Goal: Task Accomplishment & Management: Manage account settings

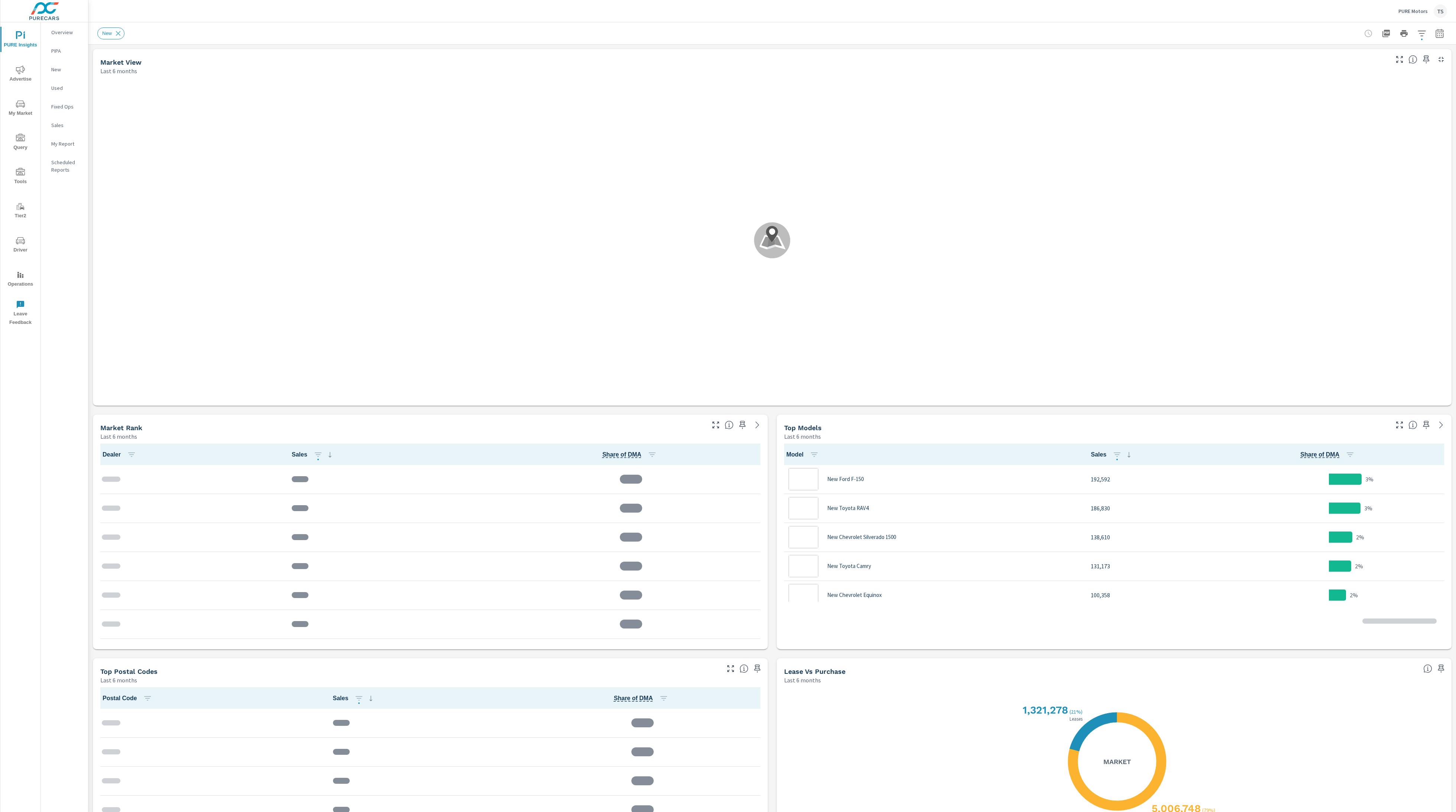
scroll to position [319, 0]
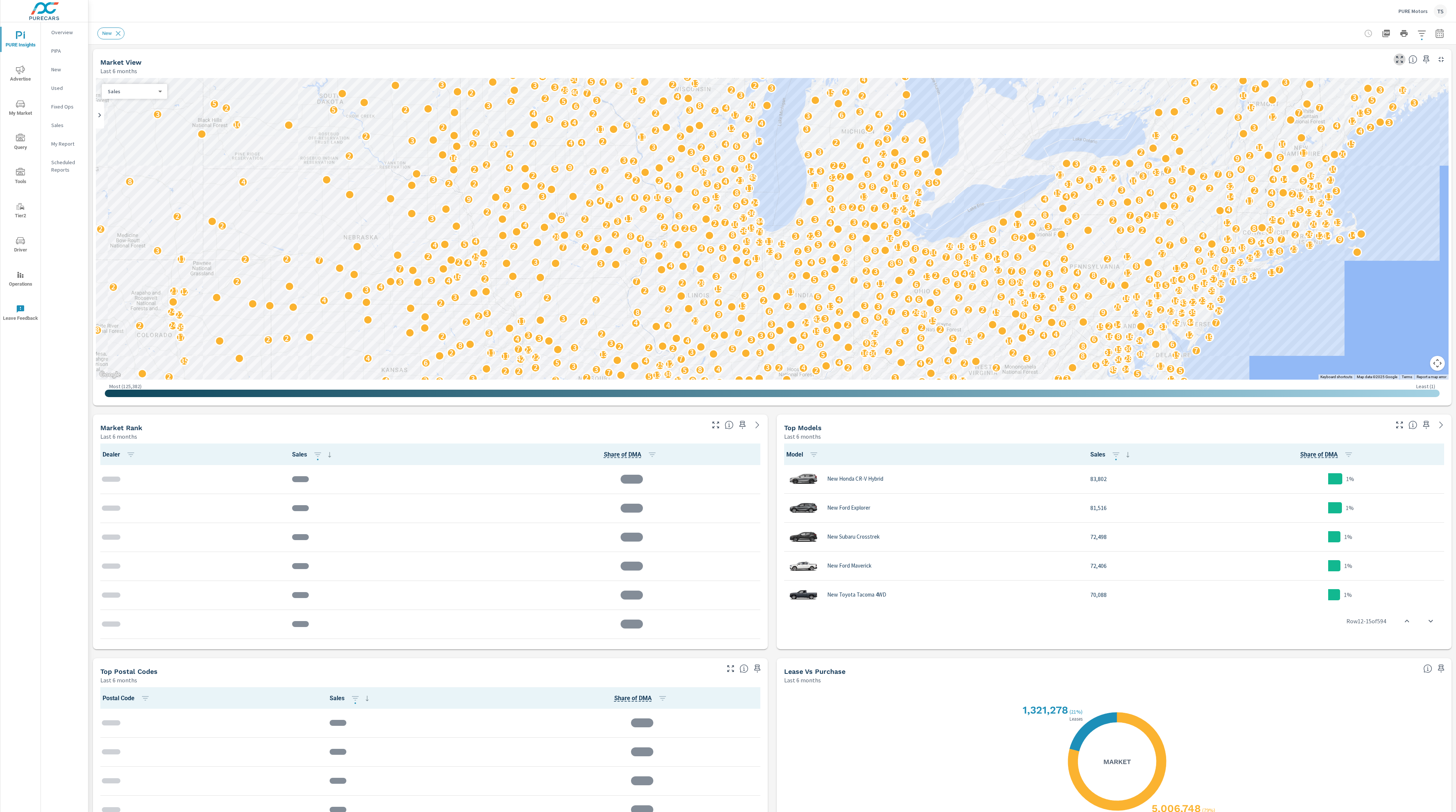
click at [1394, 61] on button "button" at bounding box center [1399, 59] width 12 height 12
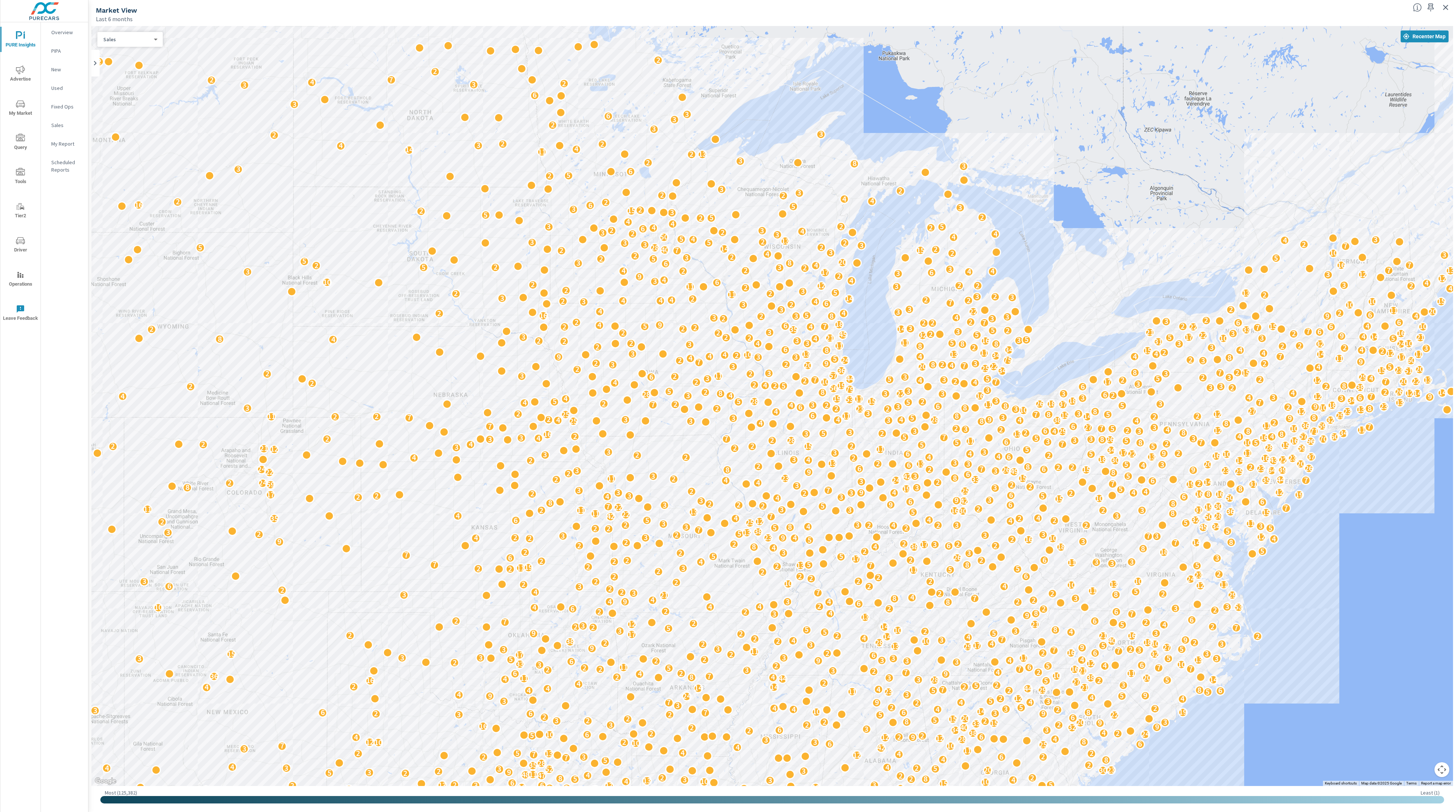
drag, startPoint x: 829, startPoint y: 523, endPoint x: 921, endPoint y: 504, distance: 93.9
click at [921, 504] on div "4 35 56 72 13 26 36 12 3 23 14 3 28 22 4 40 9 9 10 3 22 2 32 2 5 10 9 3 9 4 9 1…" at bounding box center [1338, 654] width 951 height 535
click at [1440, 2] on div at bounding box center [1433, 5] width 46 height 16
click at [1446, 6] on icon "button" at bounding box center [1446, 7] width 5 height 5
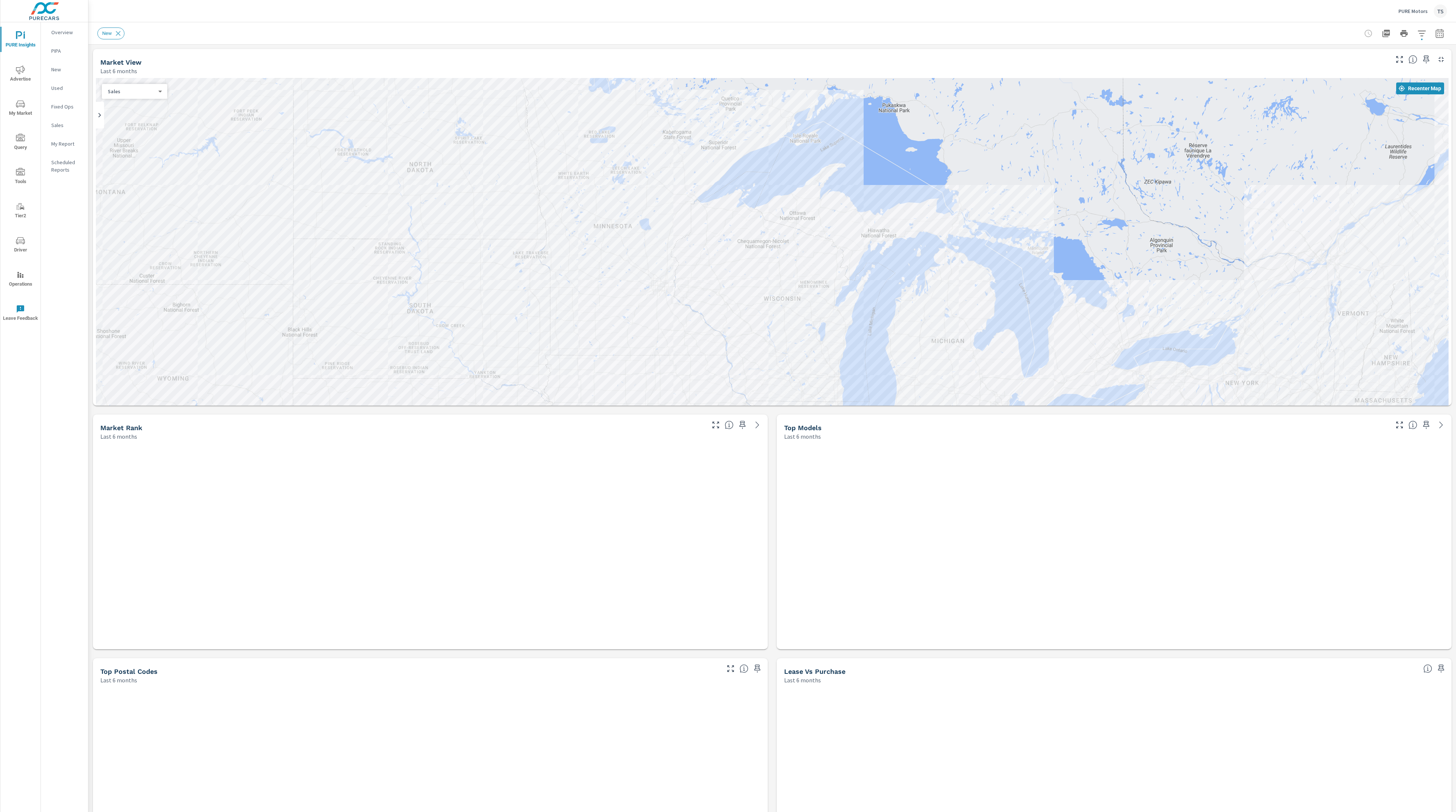
click at [1419, 31] on icon "button" at bounding box center [1422, 33] width 9 height 9
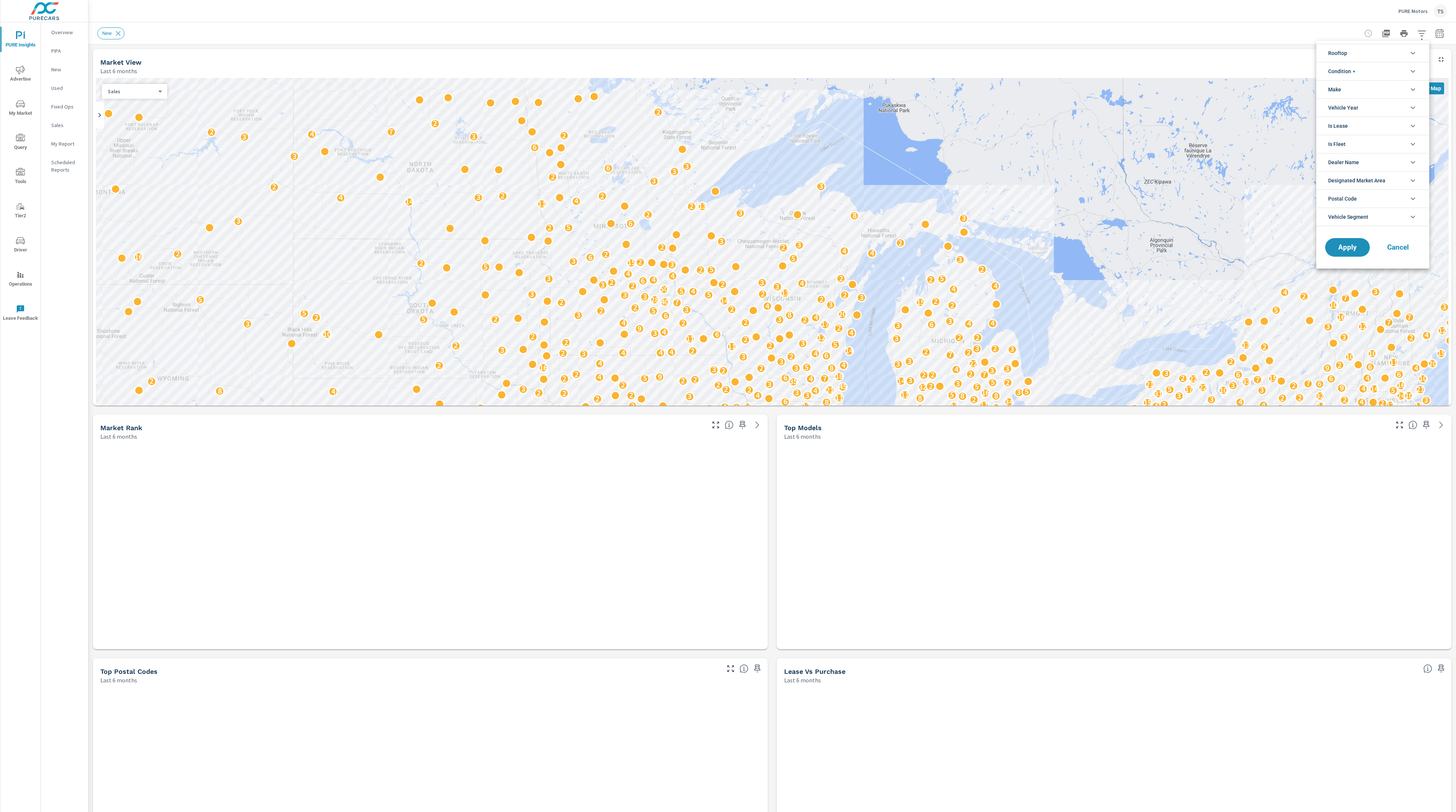
click at [1419, 31] on div at bounding box center [728, 406] width 1456 height 812
click at [1419, 31] on div "Rooftop PURE Motors Buick PURE Motors Chevrolet PURE Motors GMC PURE Motors Hon…" at bounding box center [728, 406] width 1456 height 812
click at [1422, 32] on div "Rooftop PURE Motors Buick PURE Motors Chevrolet PURE Motors GMC PURE Motors Hon…" at bounding box center [728, 406] width 1456 height 812
click at [1417, 35] on button "button" at bounding box center [1422, 33] width 15 height 15
click at [1422, 39] on body "PURE Insights Advertise My Market Query Tools Tier2 Driver Operations Leave Fee…" at bounding box center [728, 406] width 1456 height 812
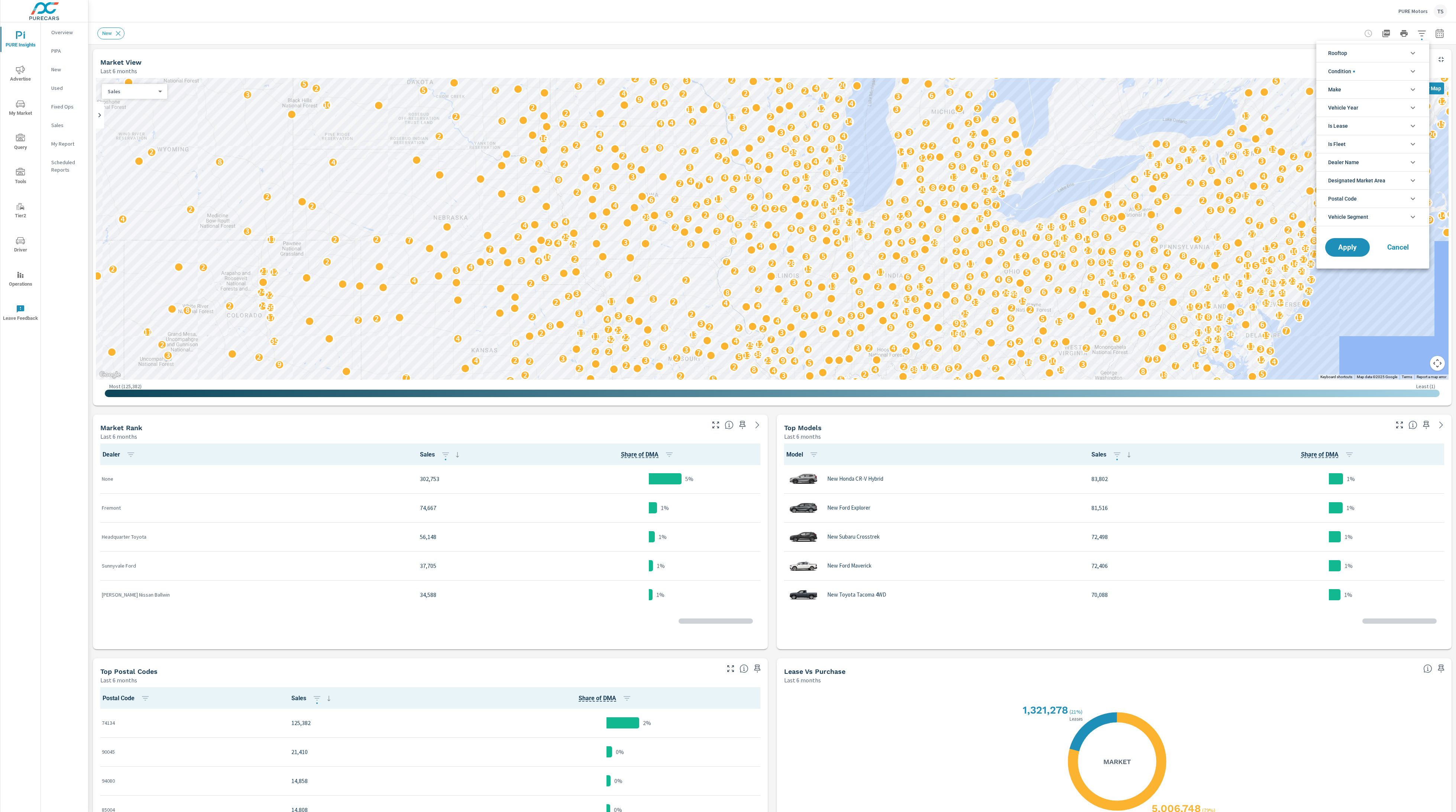
scroll to position [0, 0]
click at [1382, 182] on span "Designated Market Area" at bounding box center [1356, 180] width 57 height 18
click at [1383, 178] on span "Designated Market Area" at bounding box center [1356, 180] width 57 height 18
click at [1403, 245] on span "Cancel" at bounding box center [1398, 247] width 30 height 6
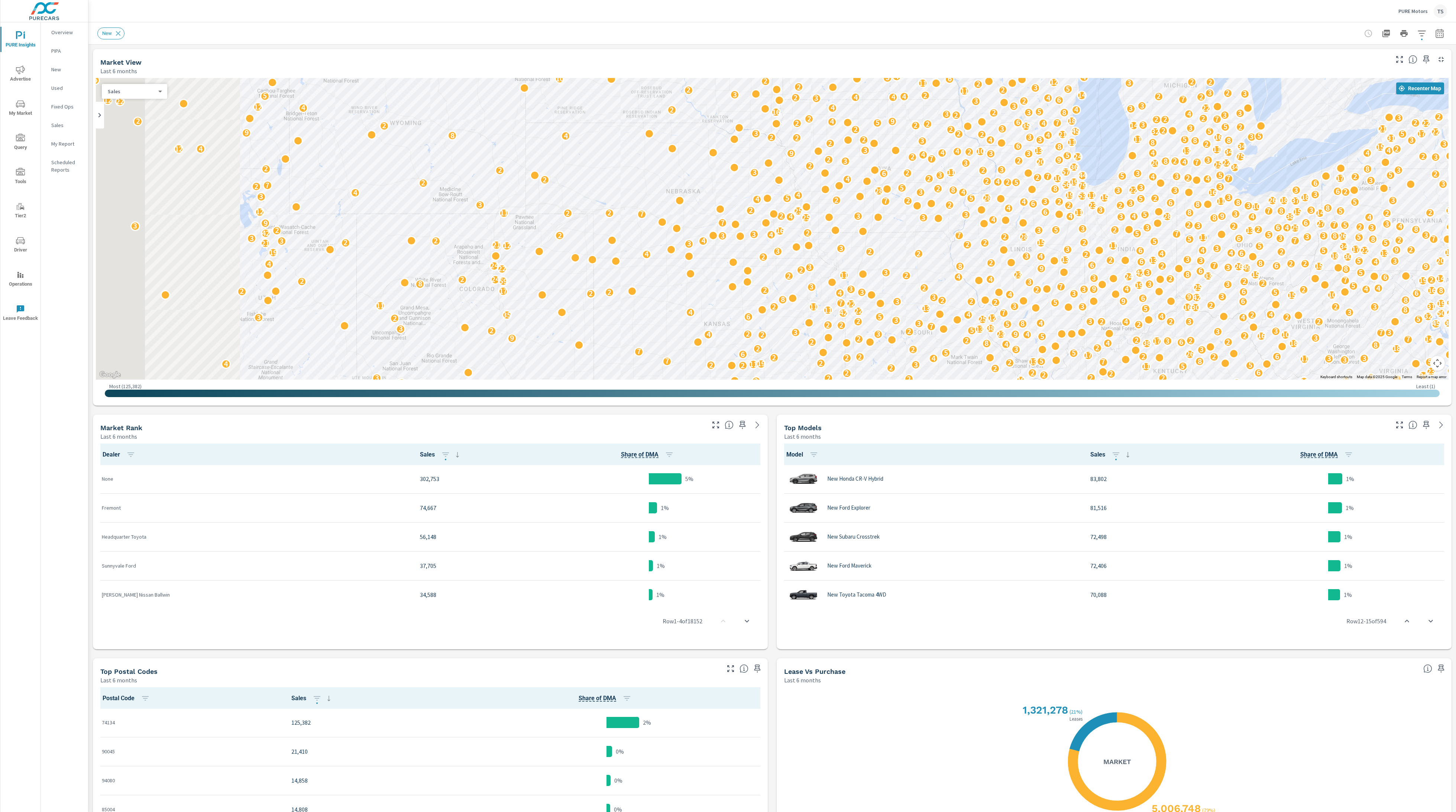
drag, startPoint x: 681, startPoint y: 272, endPoint x: 800, endPoint y: 258, distance: 119.8
click at [802, 258] on div "8 31 19 6 43 7 6 3 2 2 12 4 4 2 2 5 33 4 11 3 39 42 4 2 7 10 2 25 6 6 11 10 32 …" at bounding box center [772, 228] width 1353 height 302
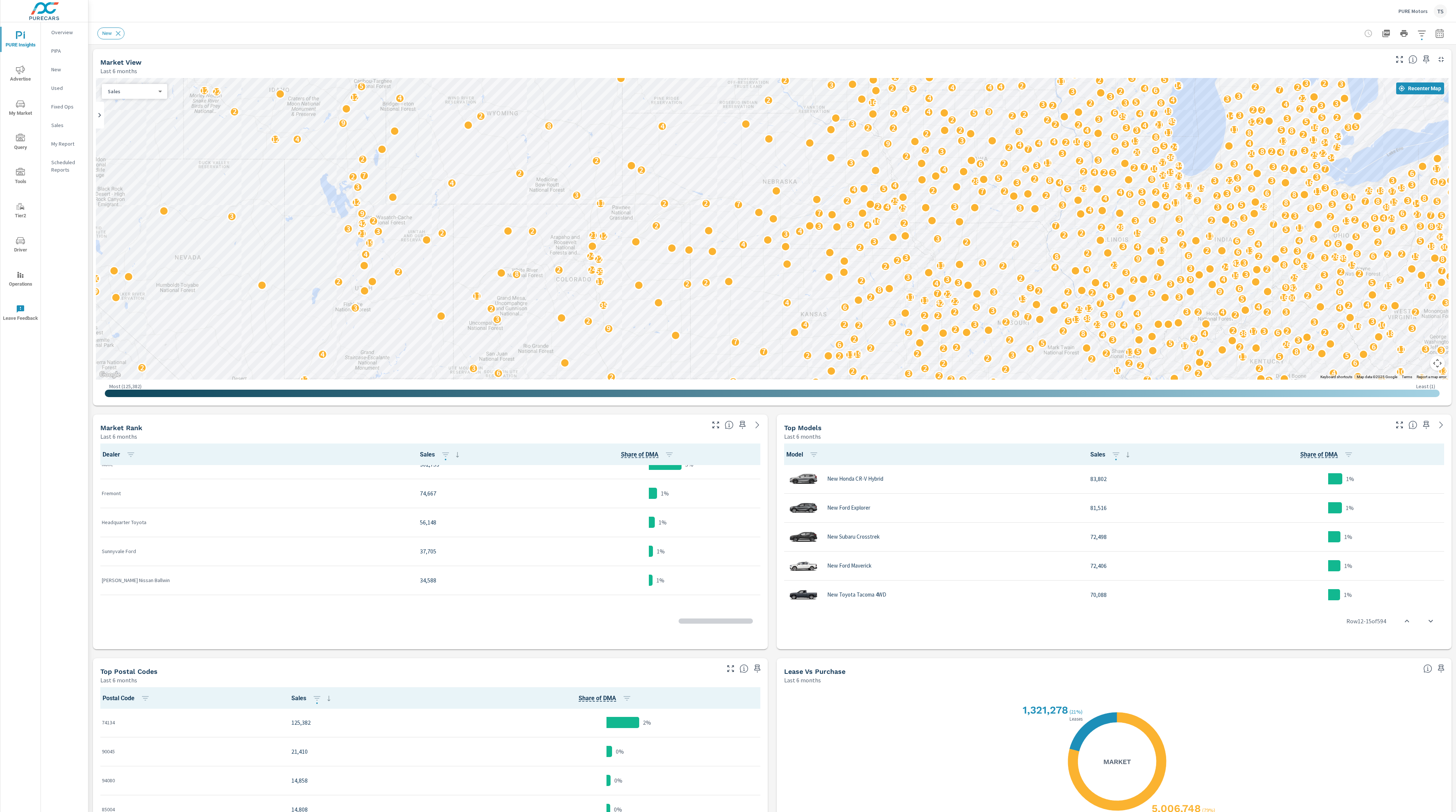
scroll to position [41, 0]
click at [719, 292] on div "21 28 3 29 5 2 3 18 11 15 3 7 19 3 10 10 17 2 3 6 13 3 2 5 15 6 10 10 4 13 3 4 …" at bounding box center [772, 228] width 1353 height 302
click at [731, 280] on div at bounding box center [728, 282] width 10 height 10
click at [708, 281] on p "2" at bounding box center [705, 282] width 4 height 9
click at [30, 143] on span "Query" at bounding box center [20, 142] width 36 height 18
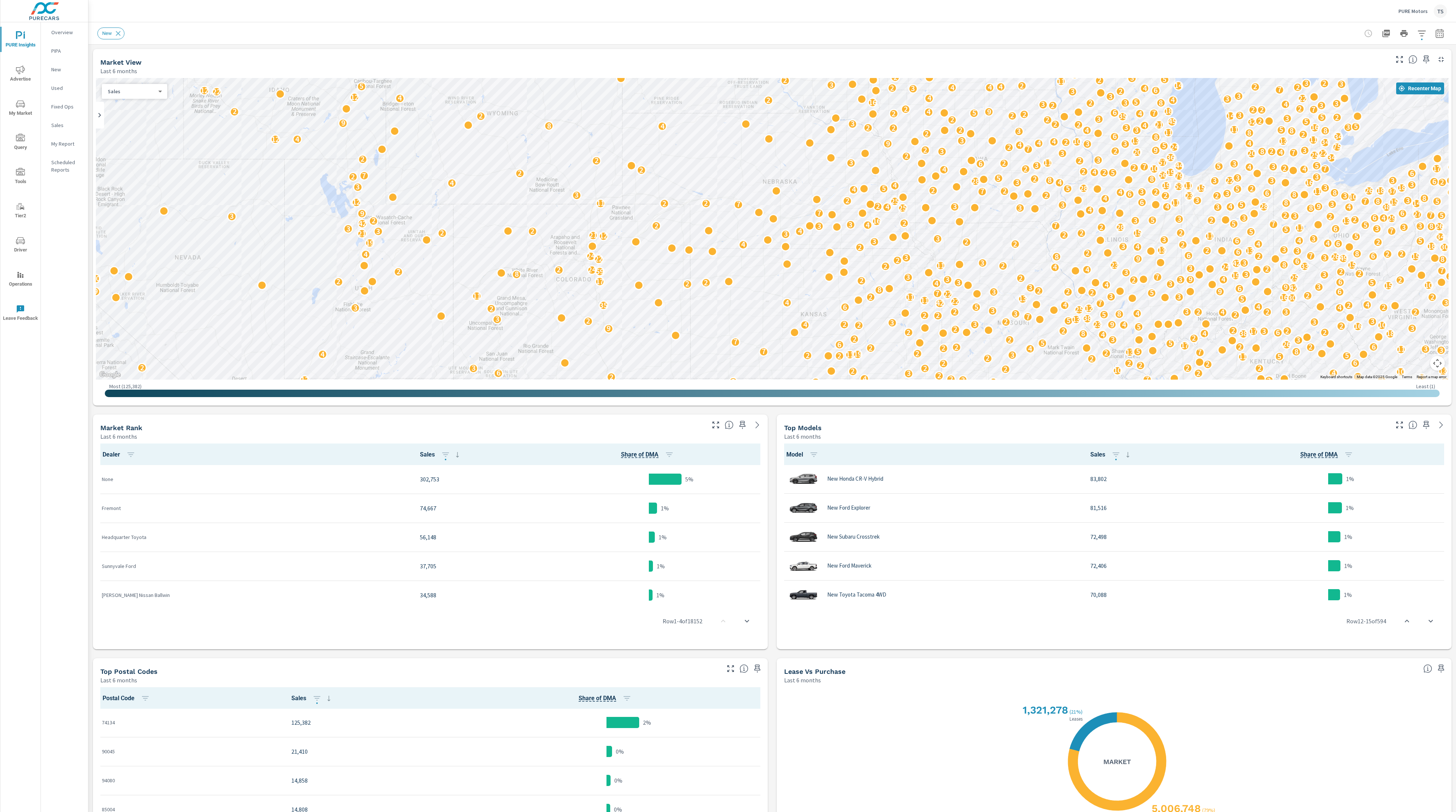
click at [26, 142] on span "Query" at bounding box center [20, 142] width 36 height 18
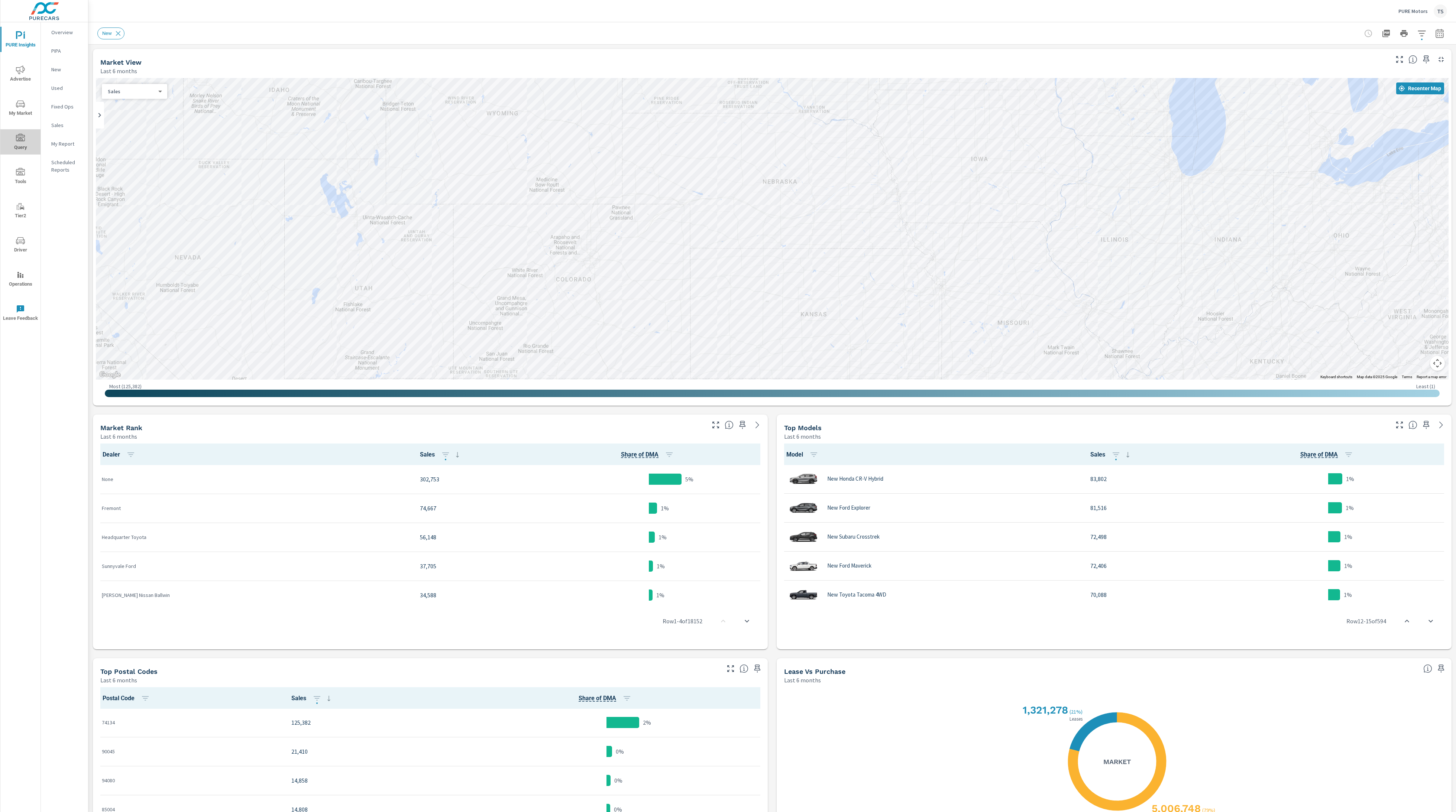
click at [18, 138] on icon "nav menu" at bounding box center [20, 138] width 9 height 9
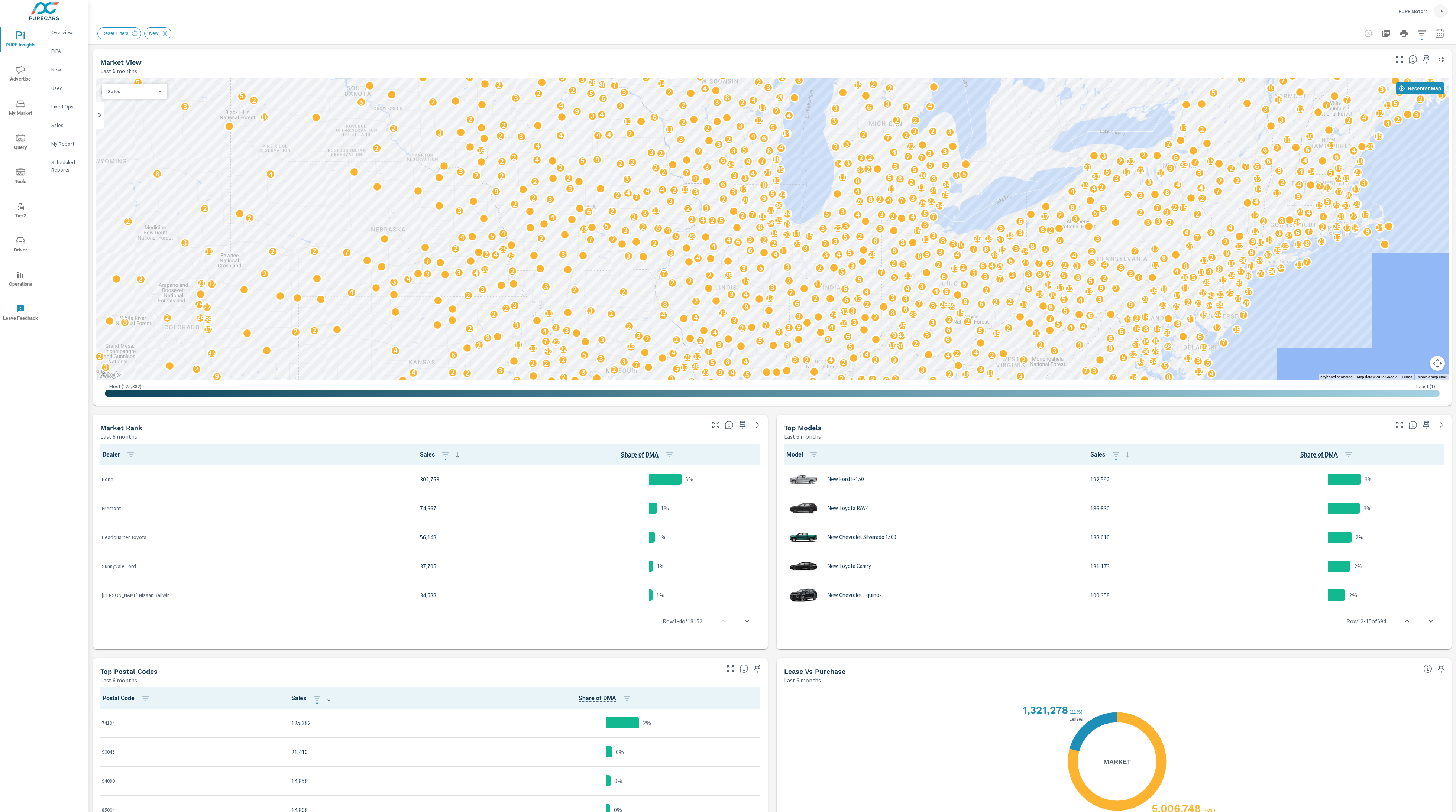
scroll to position [0, 0]
click at [21, 139] on icon "nav menu" at bounding box center [20, 138] width 9 height 9
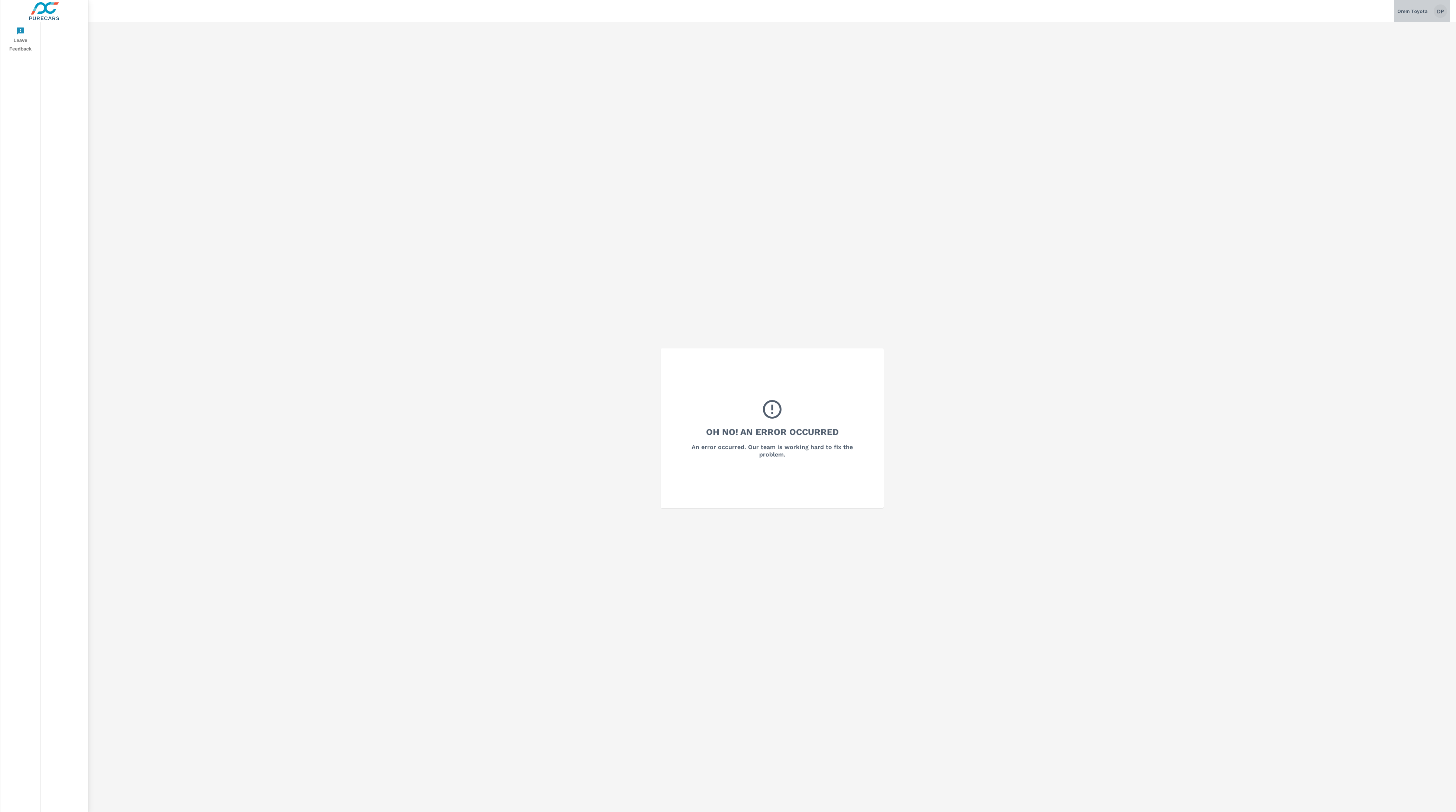
click at [1434, 8] on div "DP" at bounding box center [1440, 11] width 14 height 14
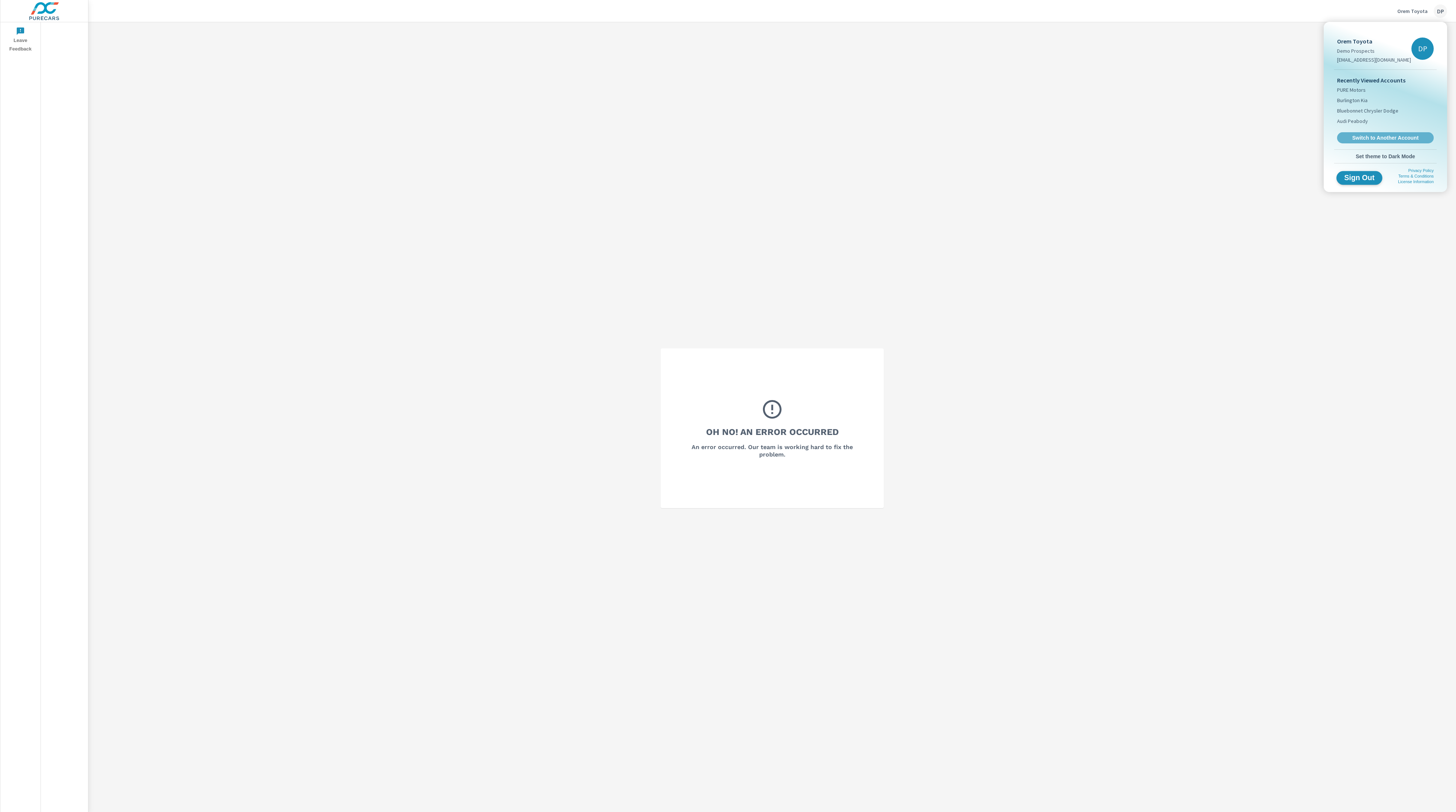
click at [1365, 177] on span "Sign Out" at bounding box center [1359, 178] width 34 height 7
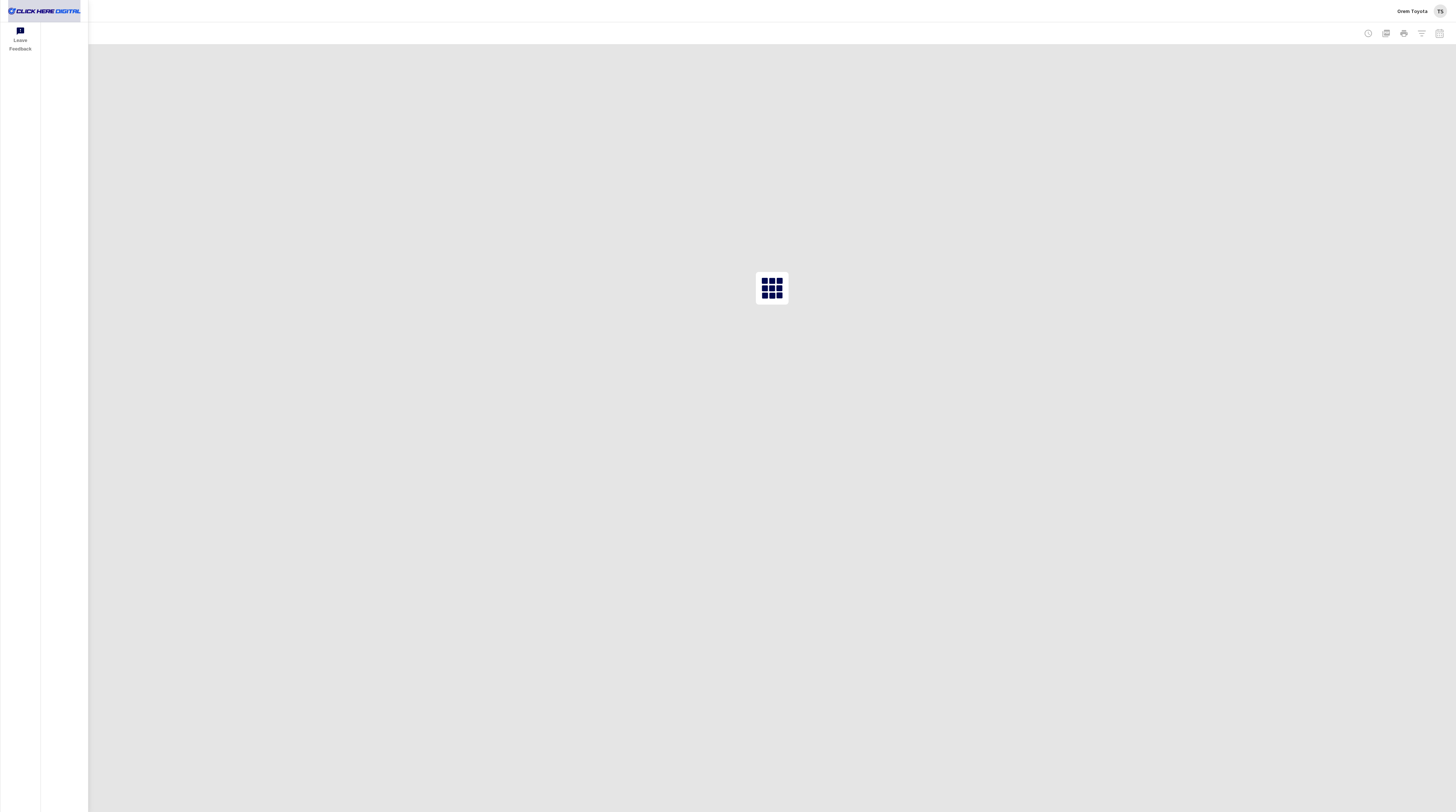
click at [70, 10] on img at bounding box center [44, 10] width 73 height 30
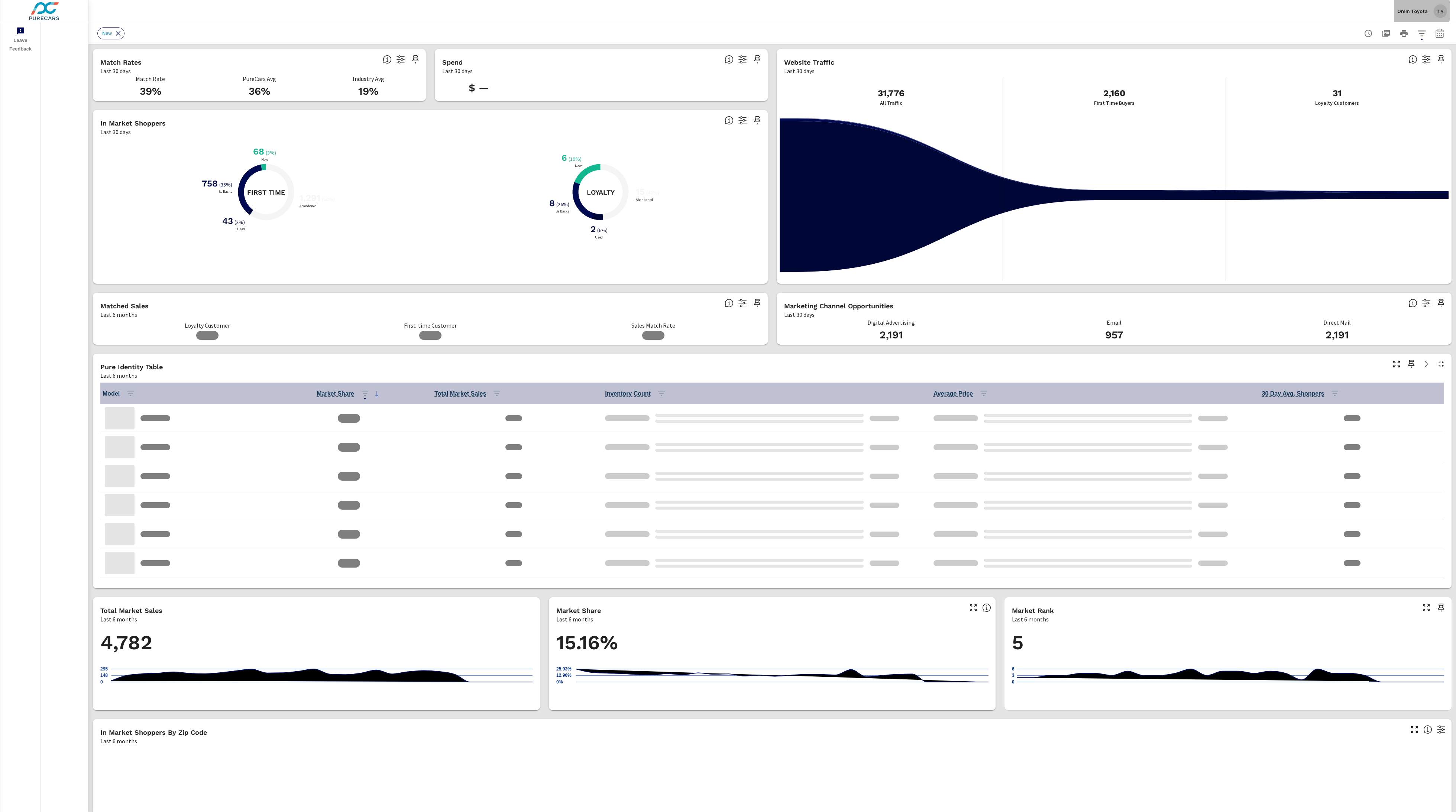
click at [1422, 10] on p "Orem Toyota" at bounding box center [1413, 11] width 30 height 6
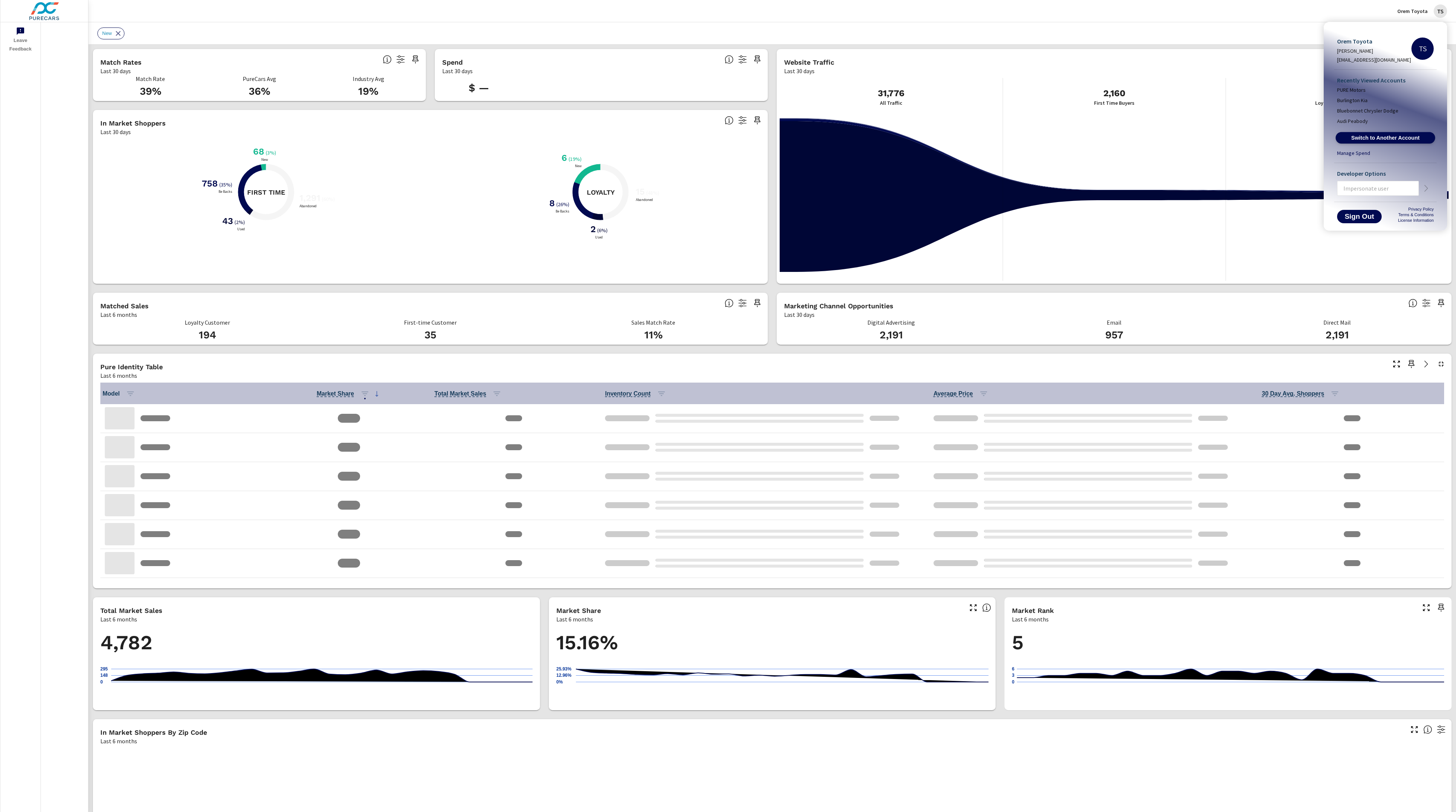
click at [1393, 134] on span "Switch to Another Account" at bounding box center [1386, 138] width 91 height 7
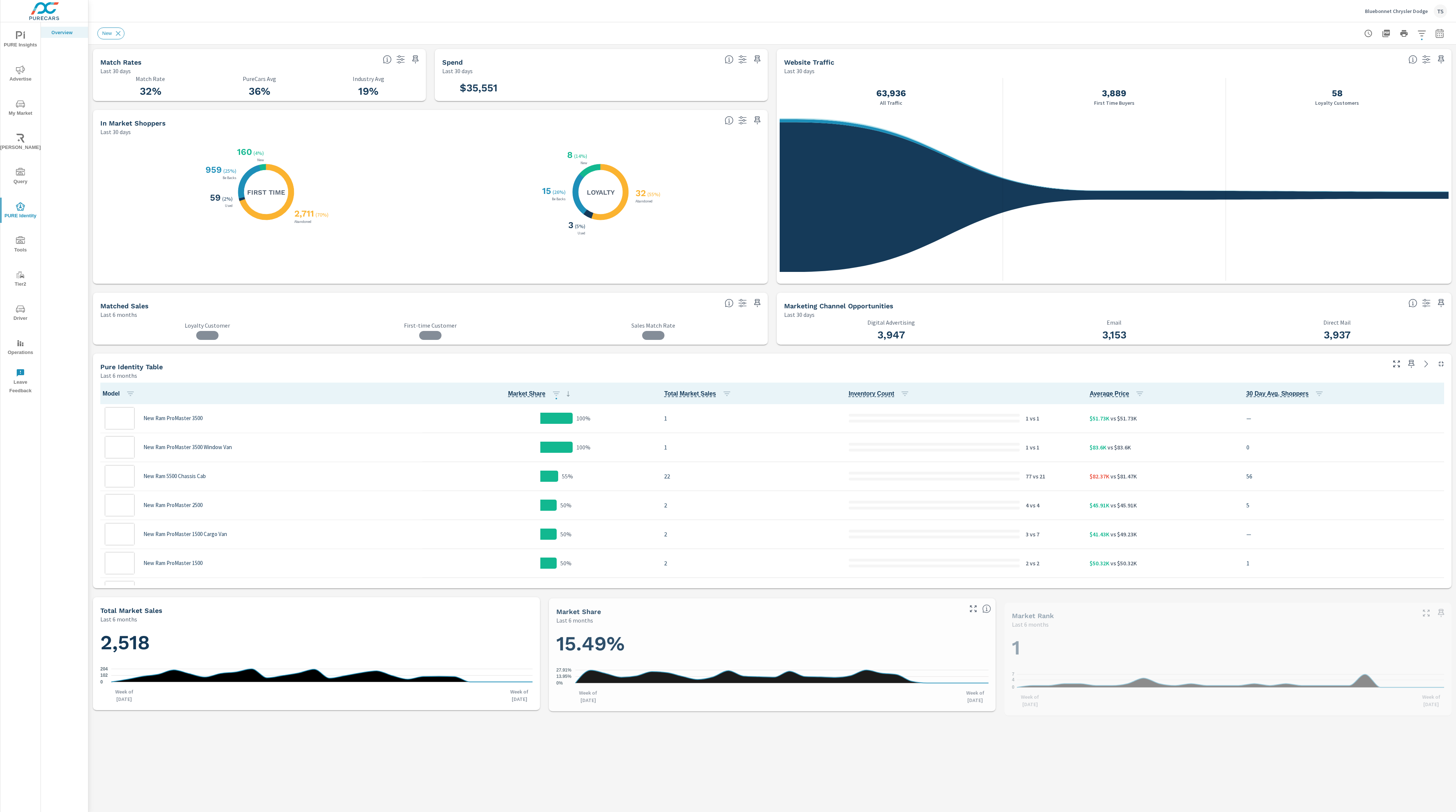
scroll to position [406, 0]
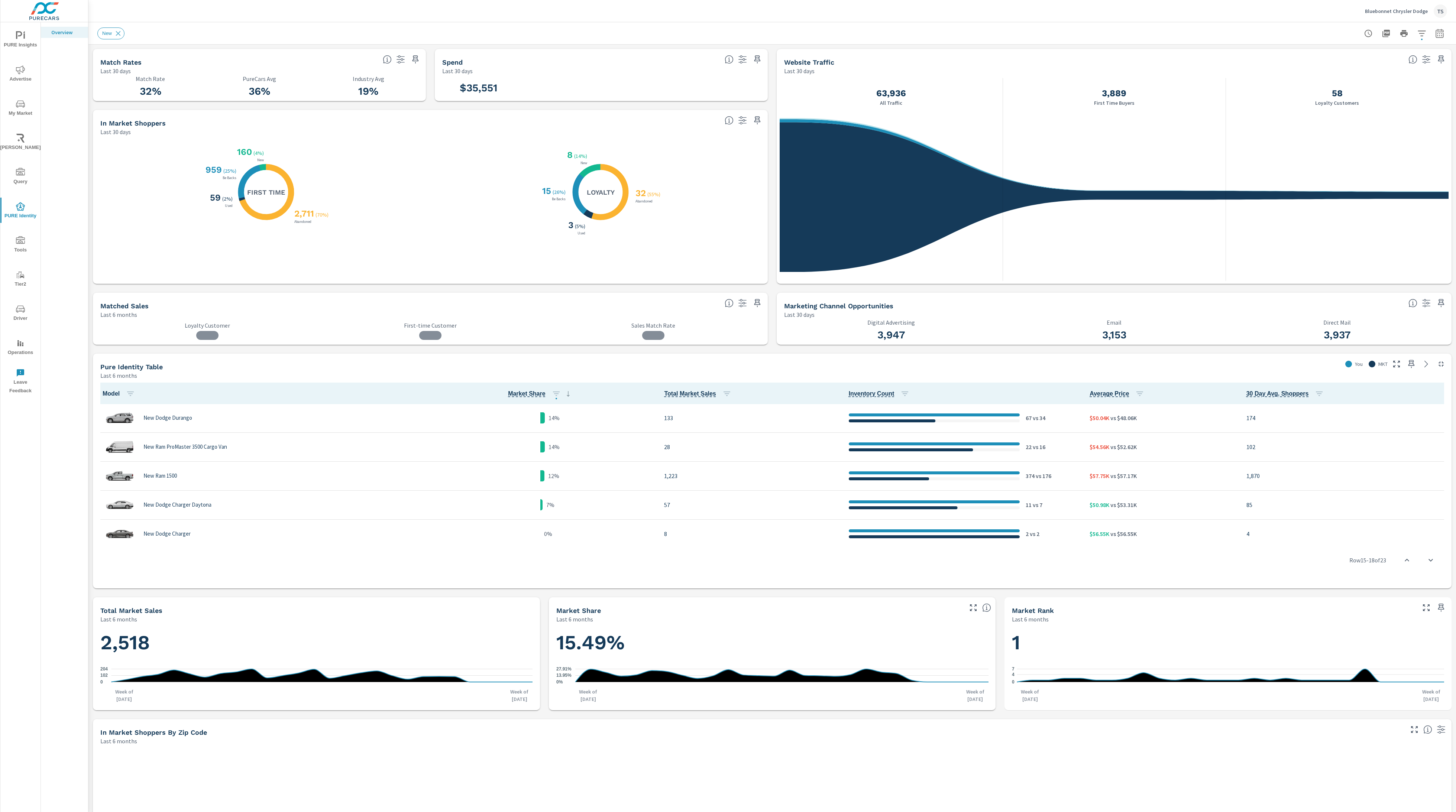
click at [29, 170] on span "Query" at bounding box center [20, 177] width 36 height 18
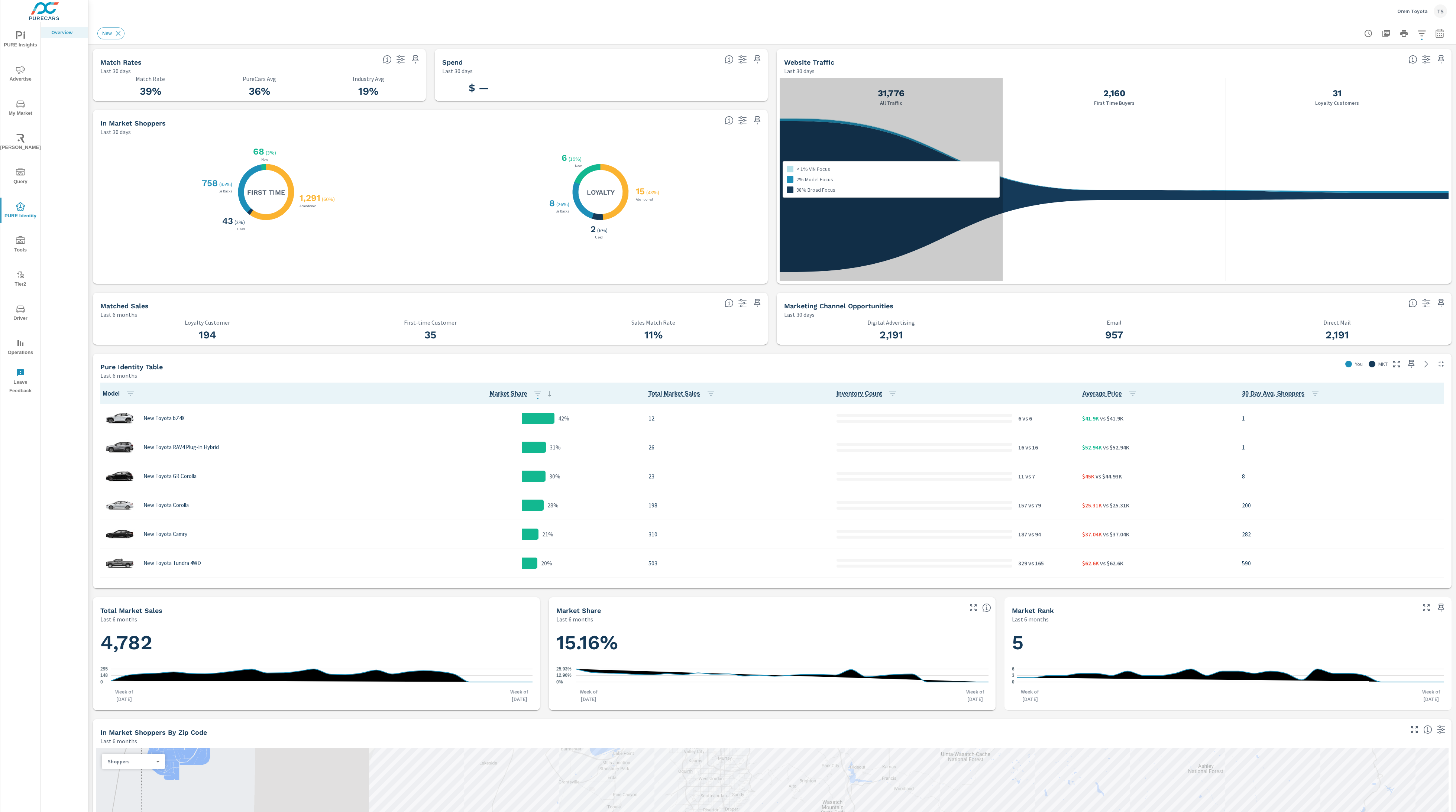
scroll to position [0, 0]
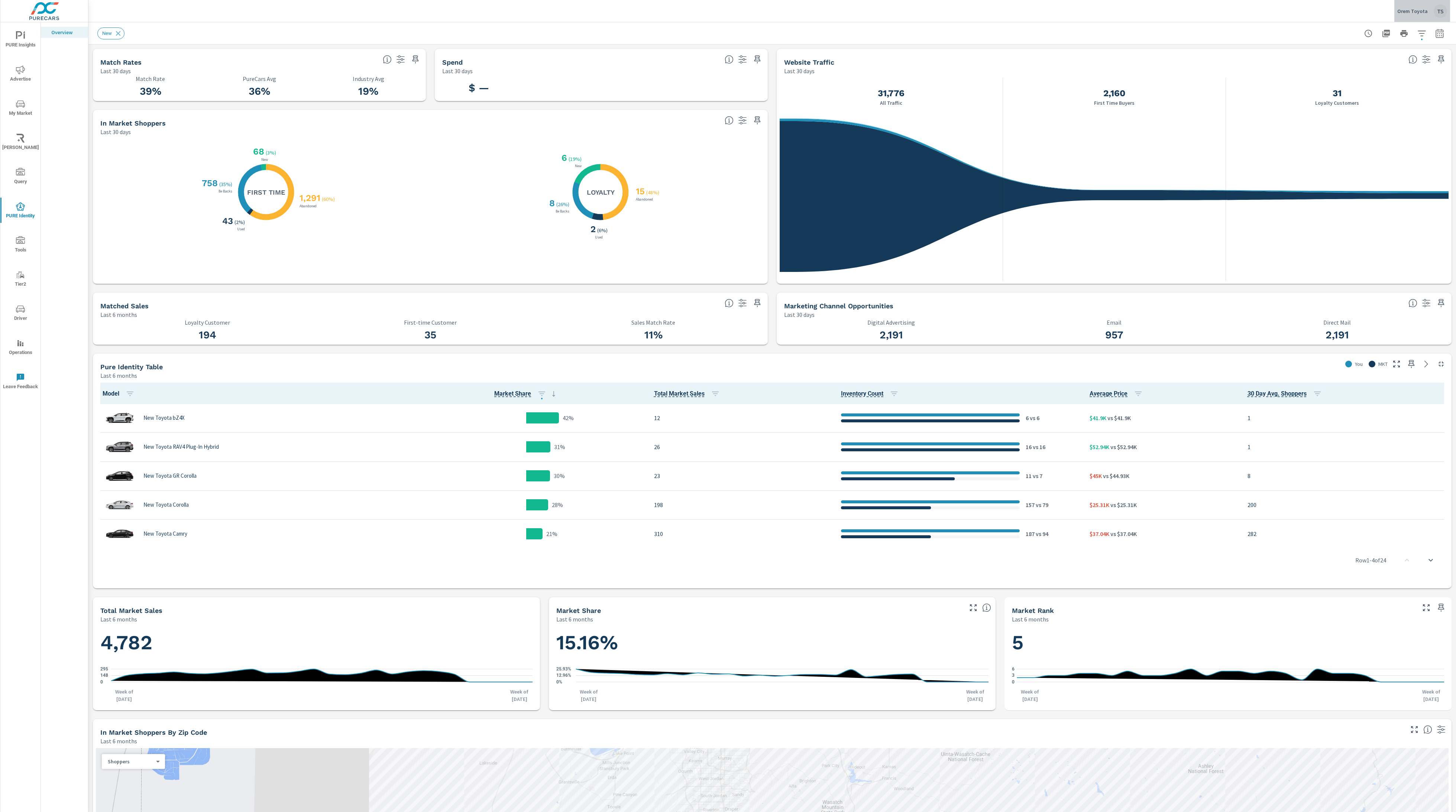
click at [1430, 10] on div "Orem Toyota TS" at bounding box center [1422, 11] width 50 height 14
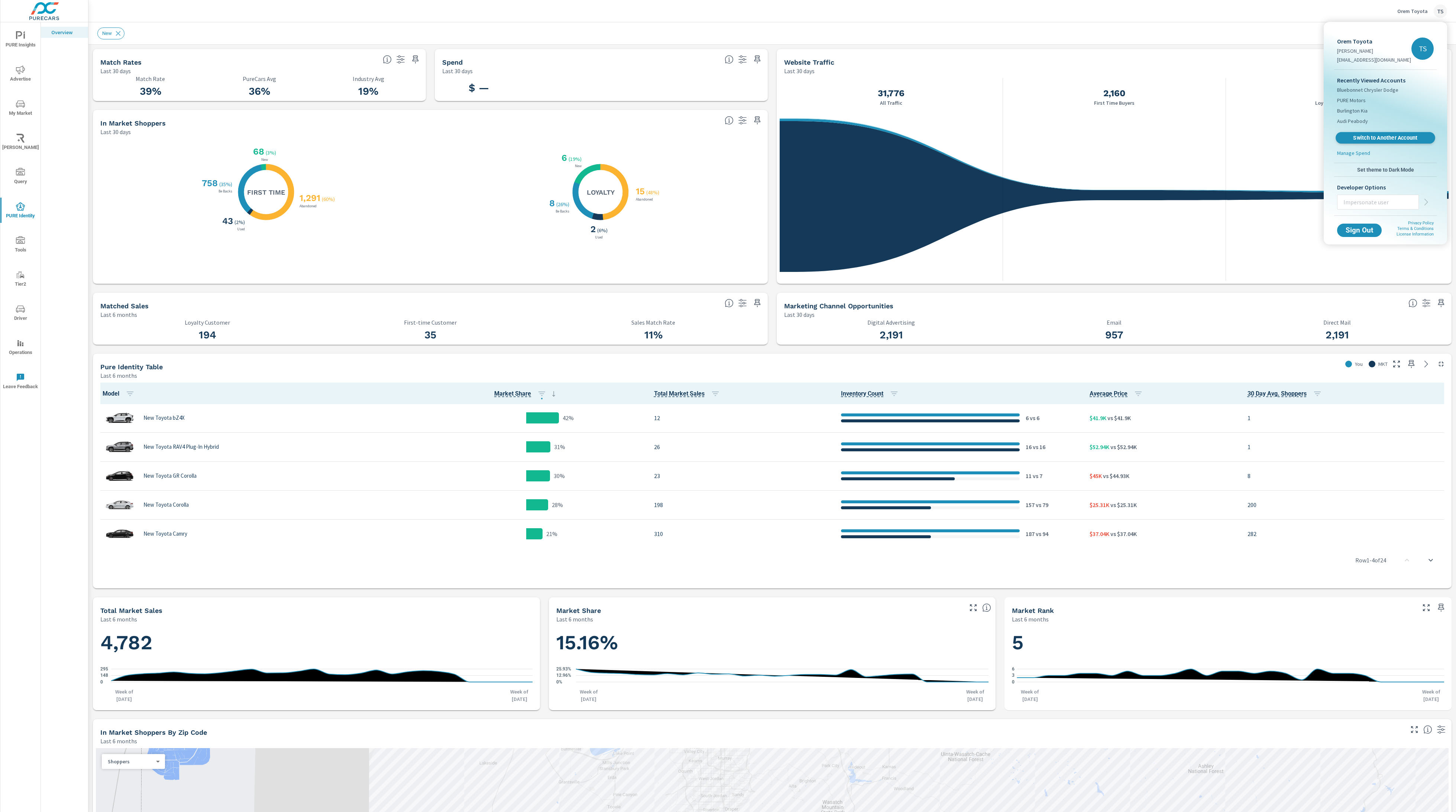
click at [1376, 134] on link "Switch to Another Account" at bounding box center [1386, 138] width 99 height 11
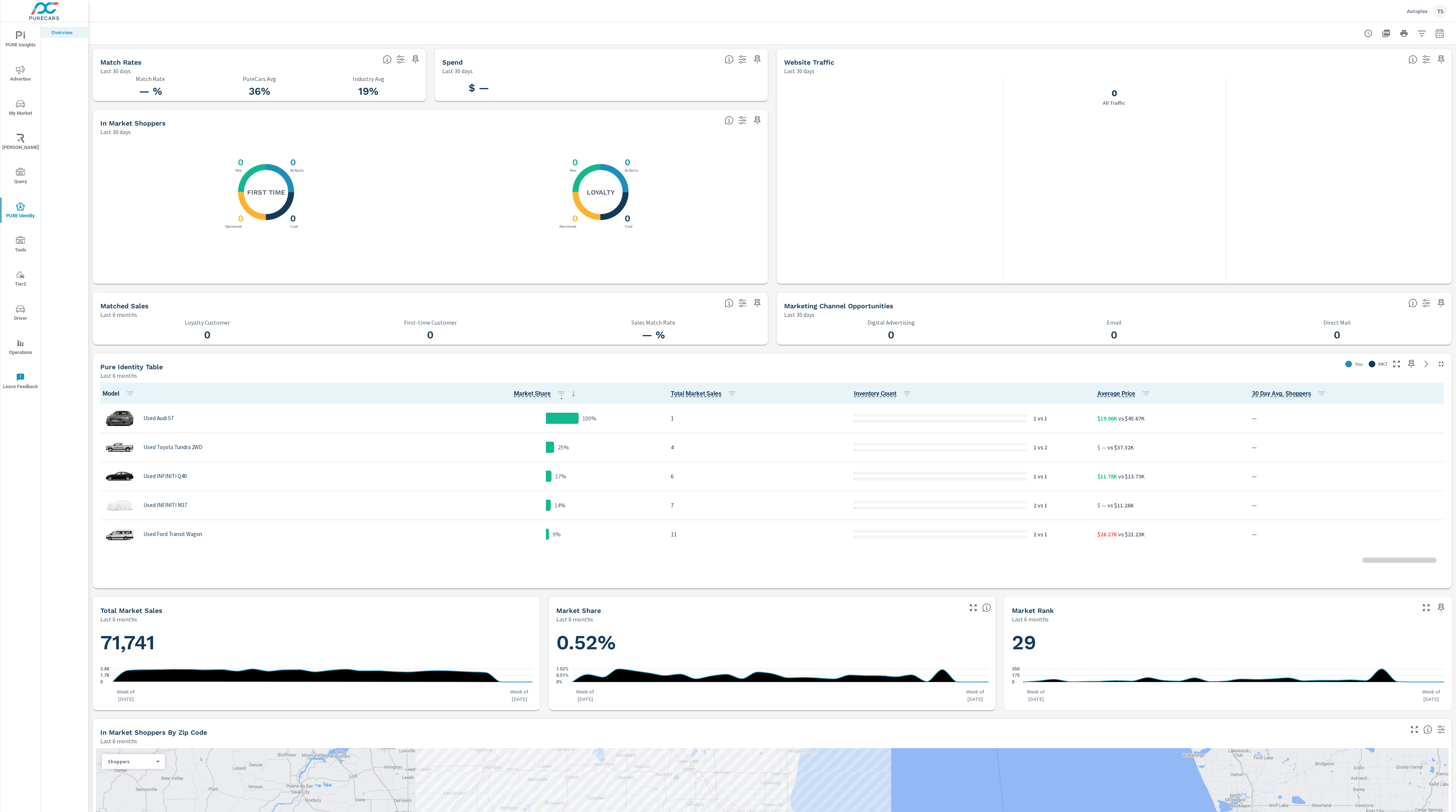
scroll to position [0, 0]
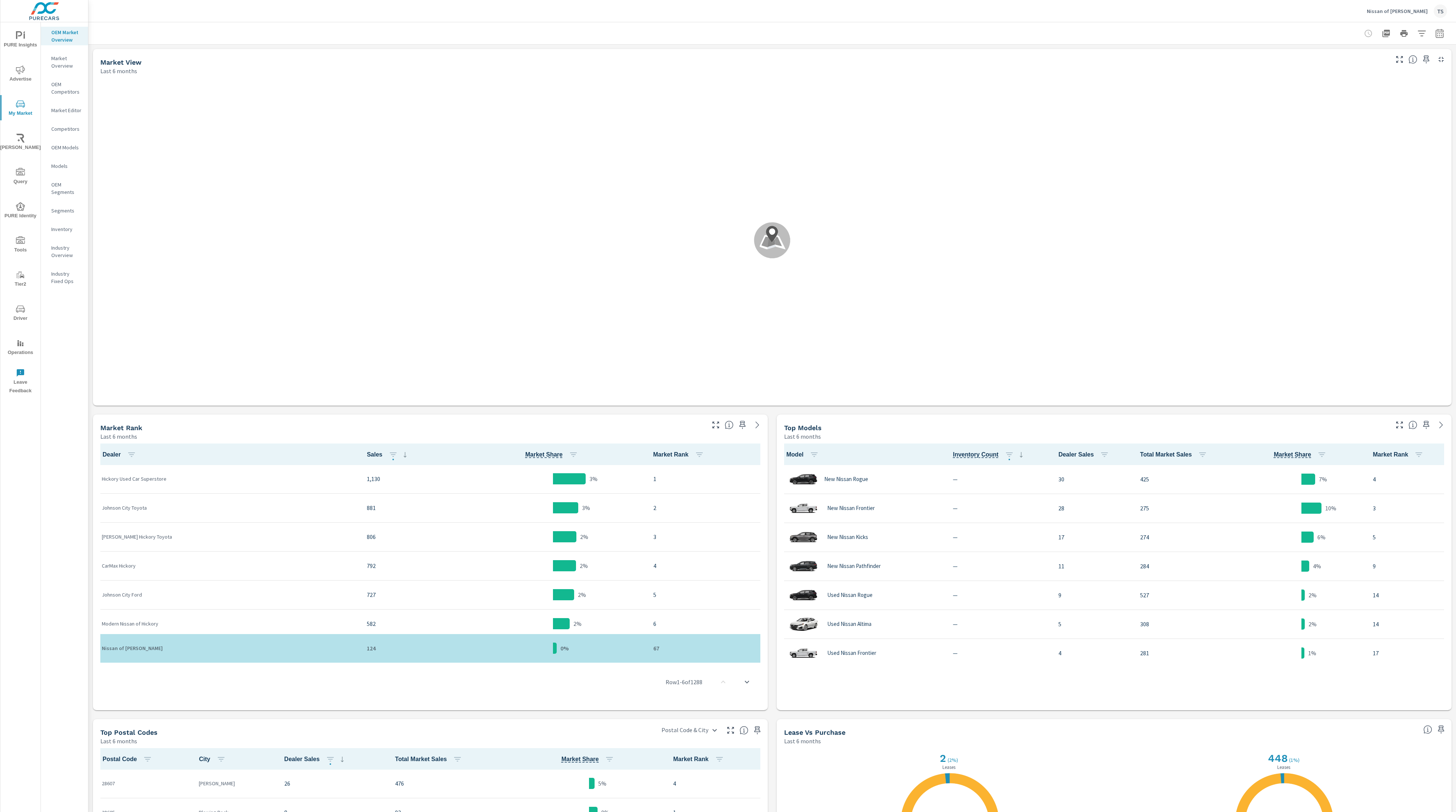
scroll to position [0, 0]
